Goal: Browse casually: Explore the website without a specific task or goal

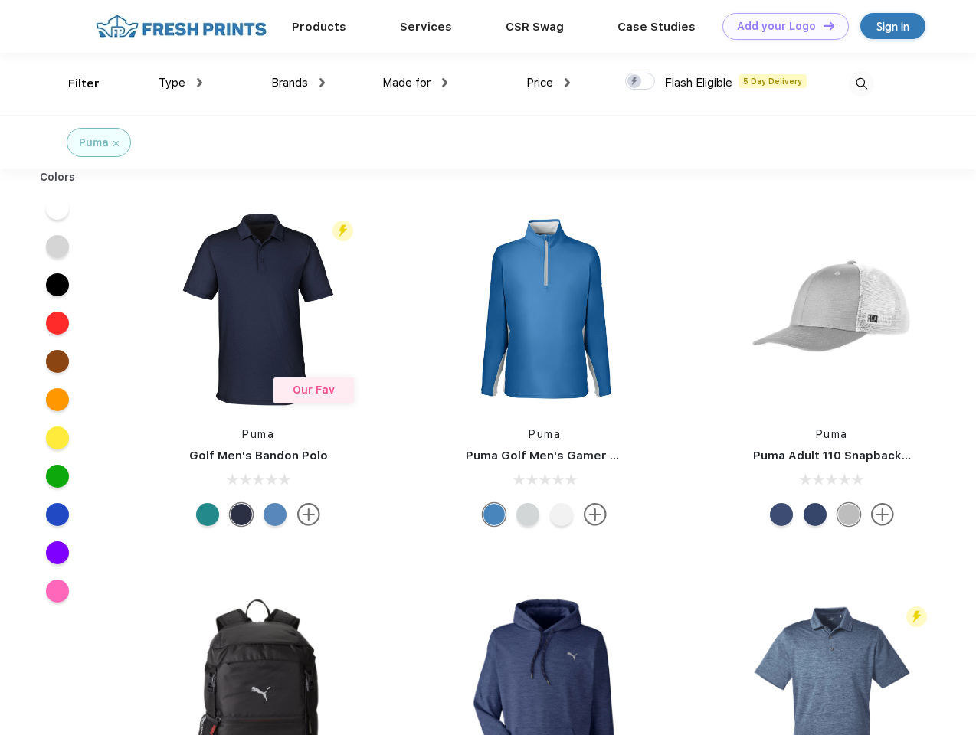
click at [780, 26] on link "Add your Logo Design Tool" at bounding box center [785, 26] width 126 height 27
click at [0, 0] on div "Design Tool" at bounding box center [0, 0] width 0 height 0
click at [822, 25] on link "Add your Logo Design Tool" at bounding box center [785, 26] width 126 height 27
click at [74, 83] on div "Filter" at bounding box center [83, 84] width 31 height 18
click at [181, 83] on span "Type" at bounding box center [172, 83] width 27 height 14
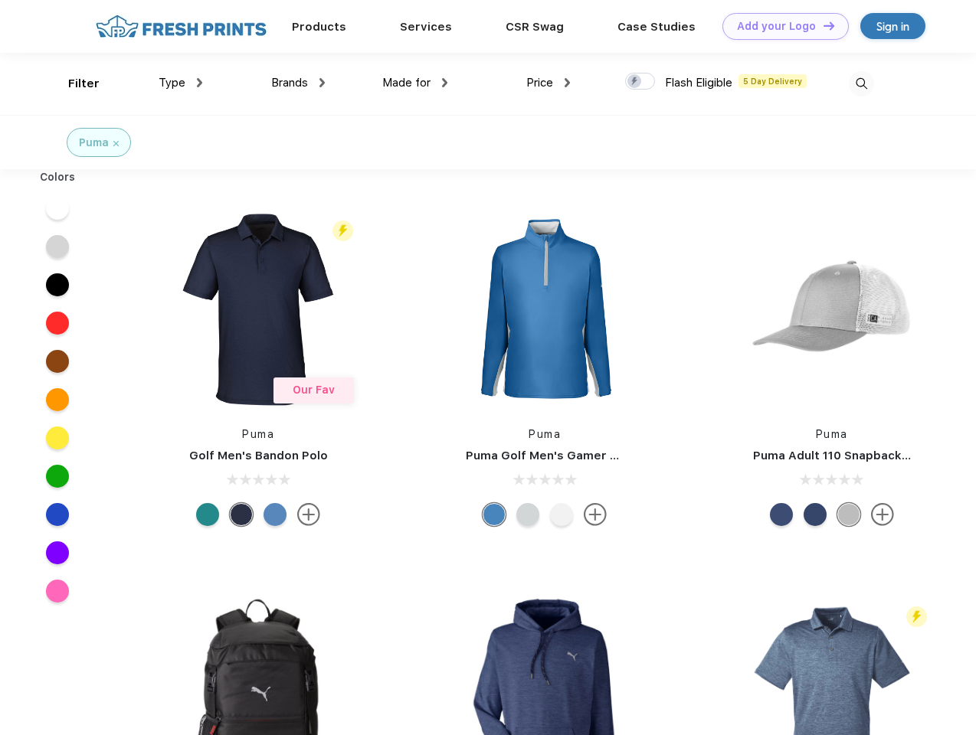
click at [298, 83] on span "Brands" at bounding box center [289, 83] width 37 height 14
click at [415, 83] on span "Made for" at bounding box center [406, 83] width 48 height 14
click at [548, 83] on span "Price" at bounding box center [539, 83] width 27 height 14
click at [640, 82] on div at bounding box center [640, 81] width 30 height 17
click at [635, 82] on input "checkbox" at bounding box center [630, 77] width 10 height 10
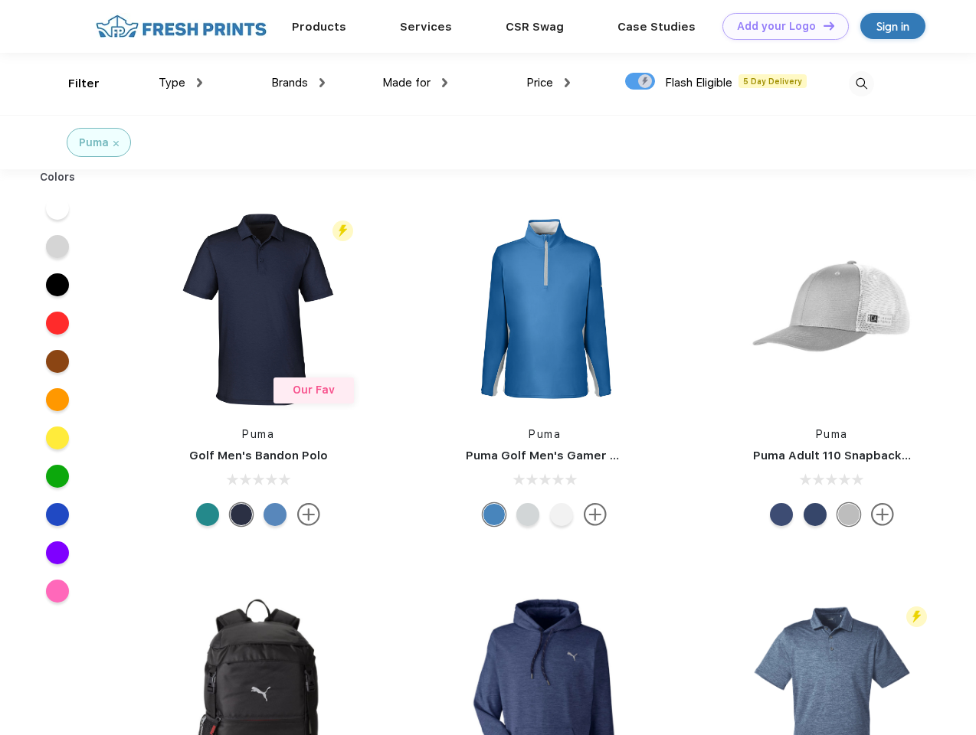
click at [861, 83] on img at bounding box center [860, 83] width 25 height 25
